Goal: Find contact information: Find contact information

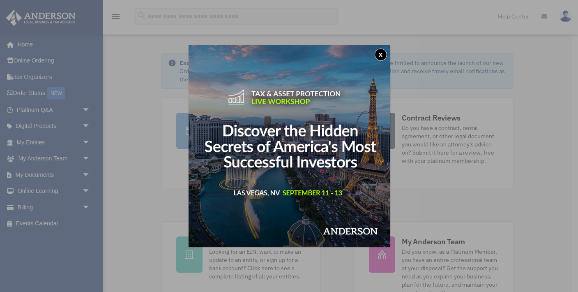
click at [382, 54] on button "x" at bounding box center [381, 54] width 12 height 12
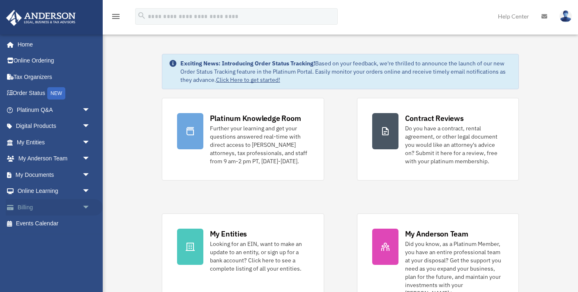
click at [88, 206] on span "arrow_drop_down" at bounding box center [90, 207] width 16 height 17
click at [26, 207] on link "Billing arrow_drop_up" at bounding box center [54, 207] width 97 height 16
click at [48, 221] on link "$ Open Invoices" at bounding box center [57, 223] width 91 height 17
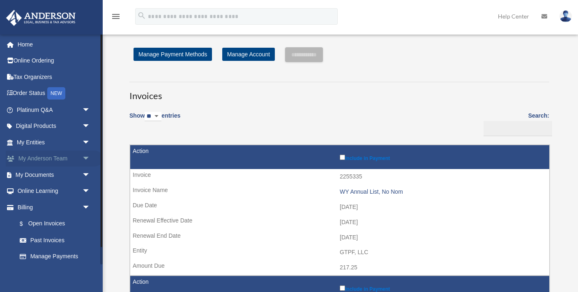
click at [86, 159] on span "arrow_drop_down" at bounding box center [90, 158] width 16 height 17
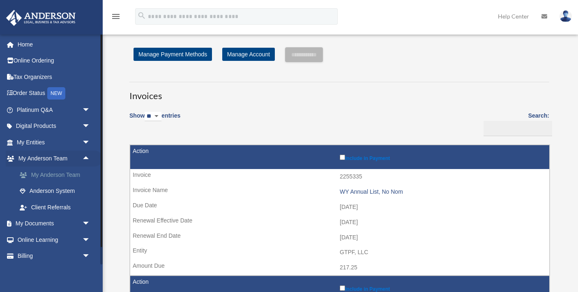
click at [74, 174] on link "My Anderson Team" at bounding box center [57, 174] width 91 height 16
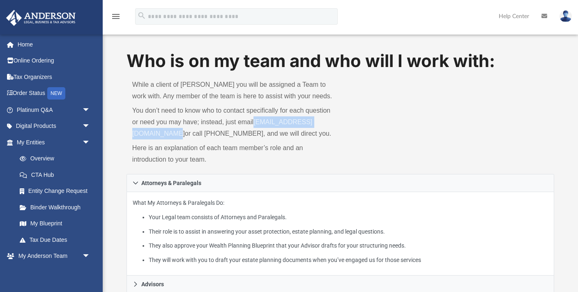
drag, startPoint x: 132, startPoint y: 134, endPoint x: 229, endPoint y: 134, distance: 97.4
click at [229, 134] on div "While a client of Anderson you will be assigned a Team to work with. Any member…" at bounding box center [234, 123] width 214 height 101
copy link "myteam@andersonadvisors.com"
click at [27, 43] on link "Home" at bounding box center [54, 44] width 97 height 16
